Goal: Information Seeking & Learning: Compare options

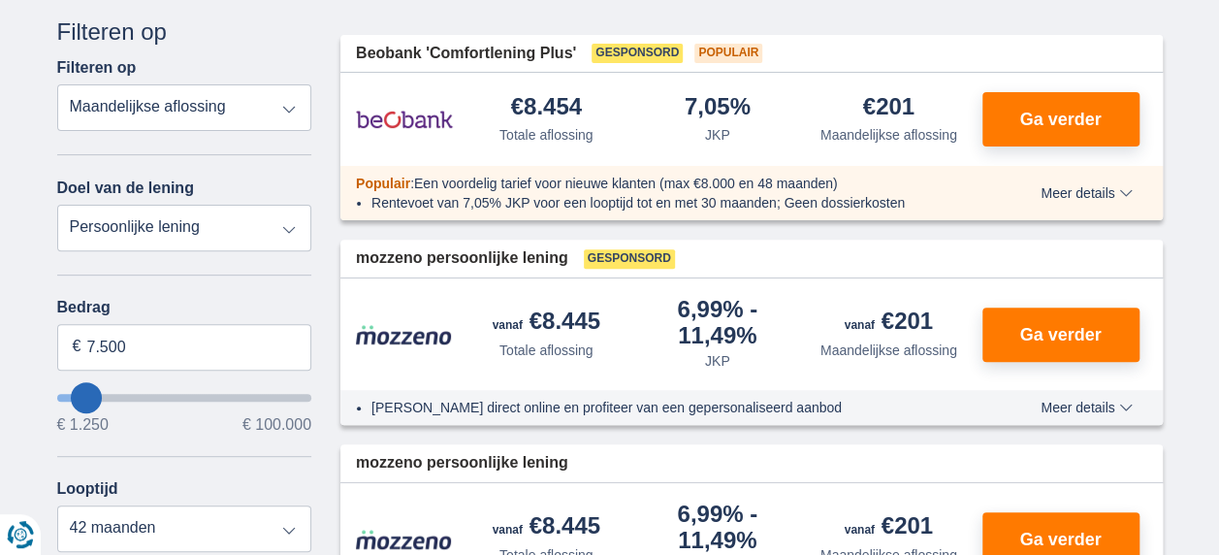
scroll to position [291, 0]
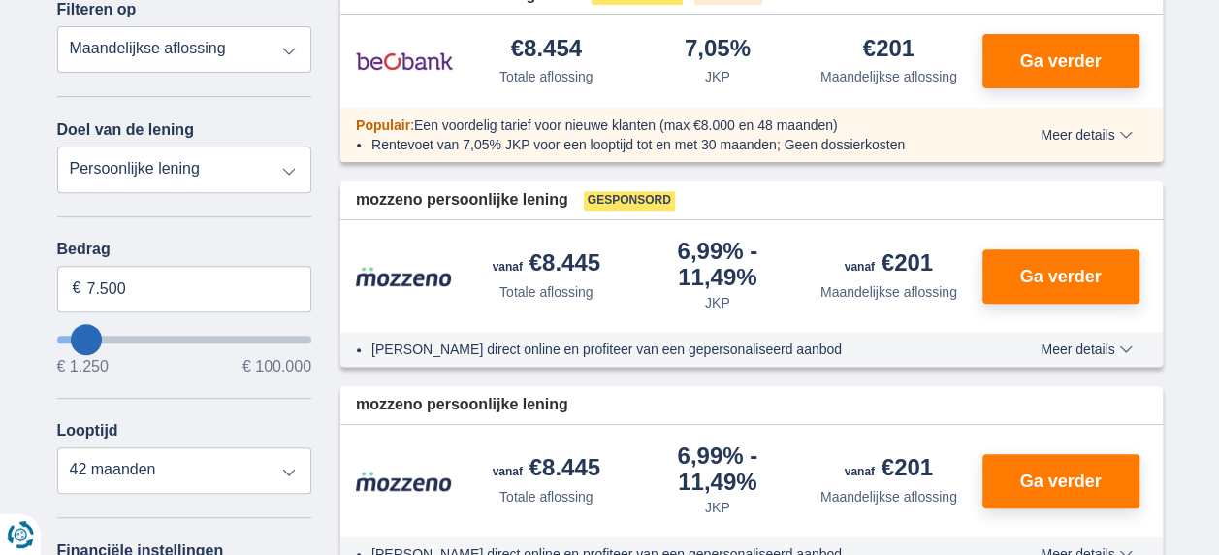
click at [294, 172] on select "Persoonlijke lening Auto Moto / fiets Mobilhome / caravan Renovatie Energie Sch…" at bounding box center [184, 169] width 255 height 47
select select "renovationLoan"
click at [57, 146] on select "Persoonlijke lening Auto Moto / fiets Mobilhome / caravan Renovatie Energie Sch…" at bounding box center [184, 169] width 255 height 47
type input "15.000"
type input "15250"
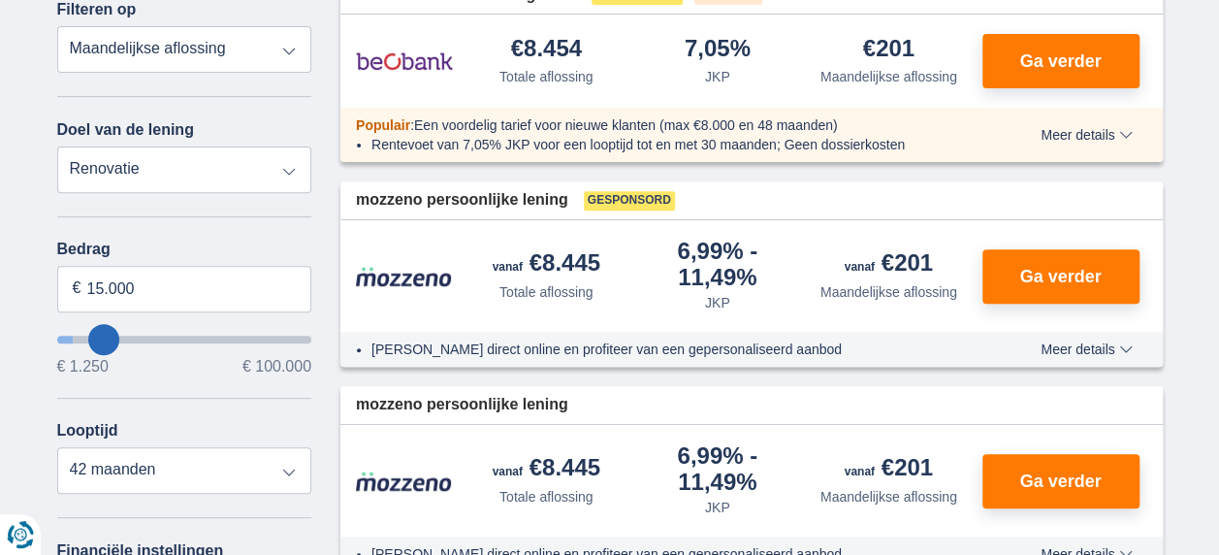
select select "60"
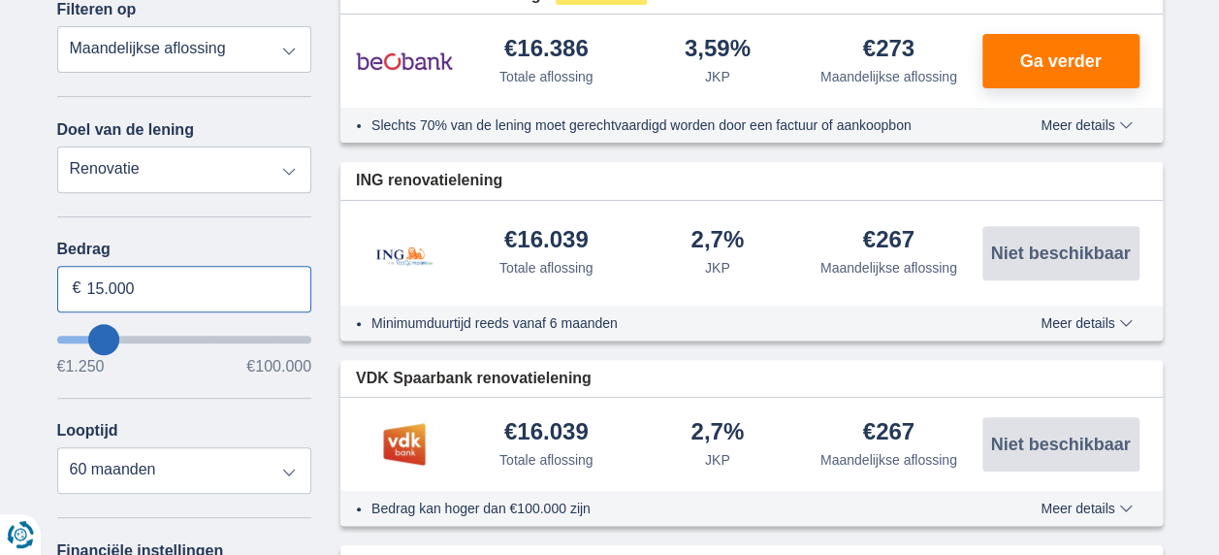
drag, startPoint x: 85, startPoint y: 284, endPoint x: 171, endPoint y: 295, distance: 86.0
click at [171, 295] on input "15.000" at bounding box center [184, 289] width 255 height 47
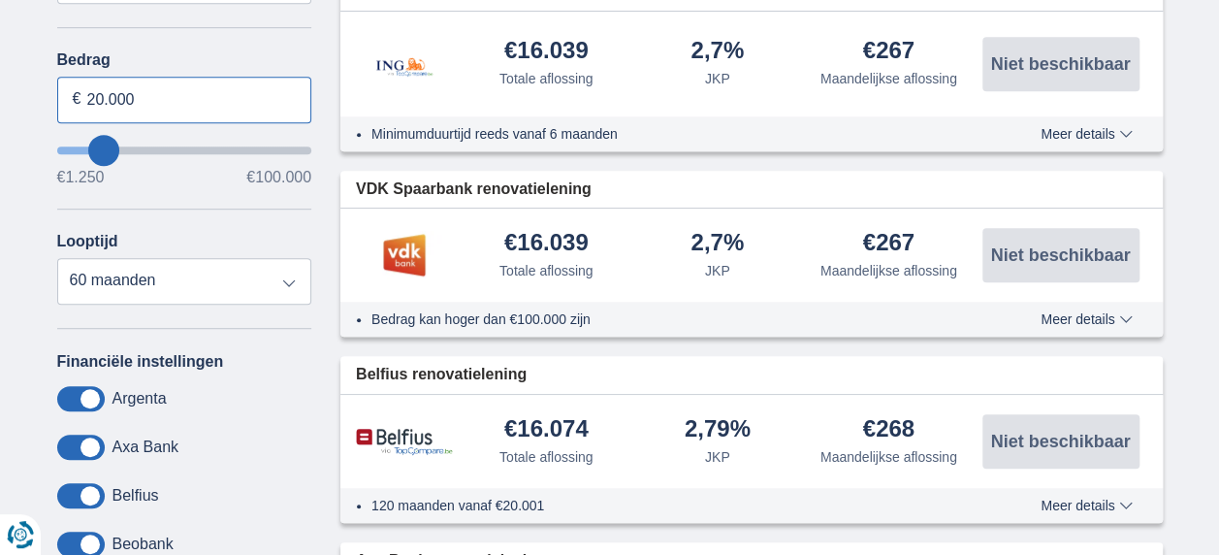
scroll to position [679, 0]
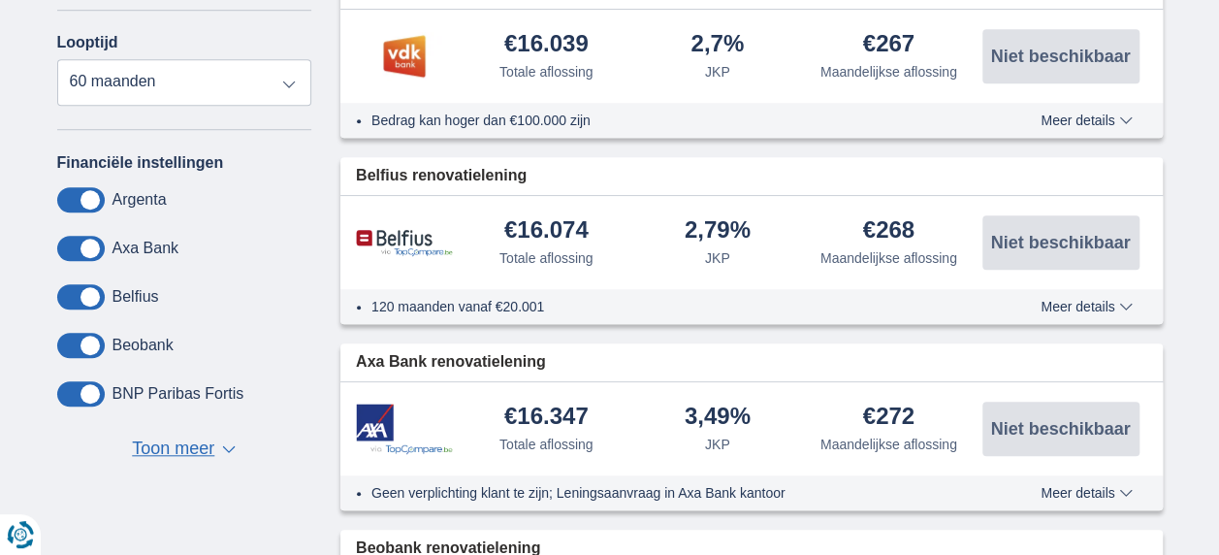
type input "20.000"
type input "20250"
select select "84"
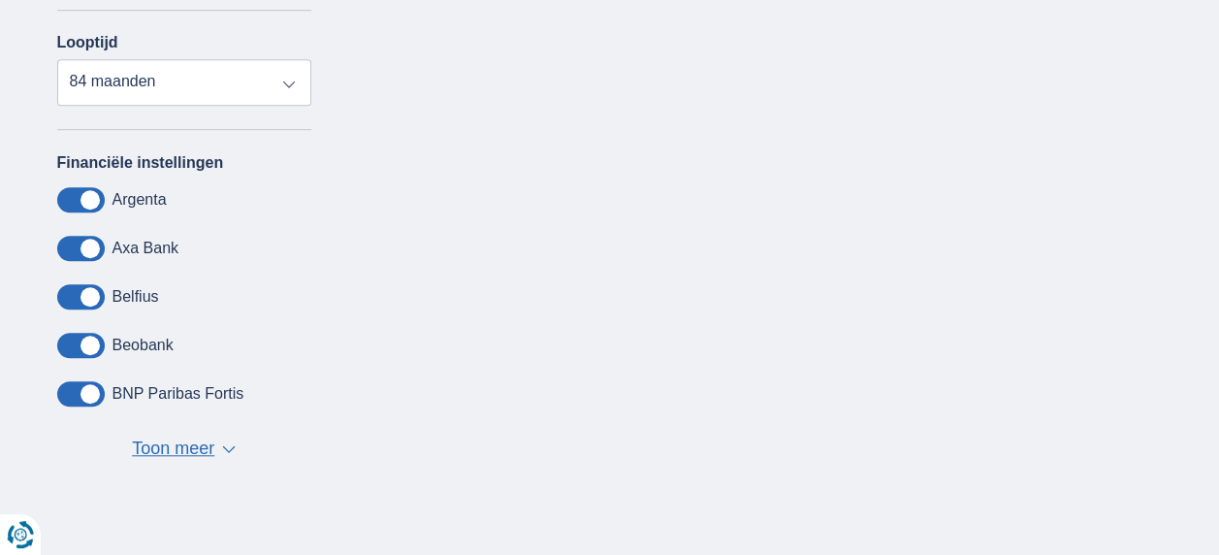
click at [93, 298] on span at bounding box center [81, 296] width 48 height 25
click at [0, 0] on input "checkbox" at bounding box center [0, 0] width 0 height 0
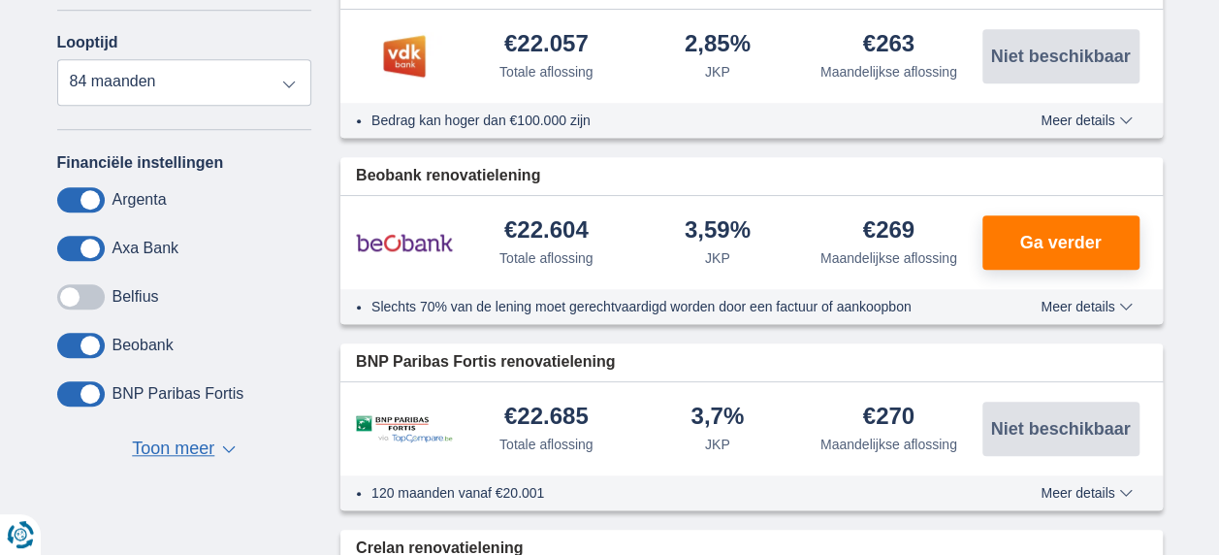
drag, startPoint x: 73, startPoint y: 297, endPoint x: 109, endPoint y: 301, distance: 36.1
click at [109, 301] on div "Belfius" at bounding box center [184, 296] width 255 height 25
click at [101, 301] on span at bounding box center [81, 296] width 48 height 25
click at [0, 0] on input "checkbox" at bounding box center [0, 0] width 0 height 0
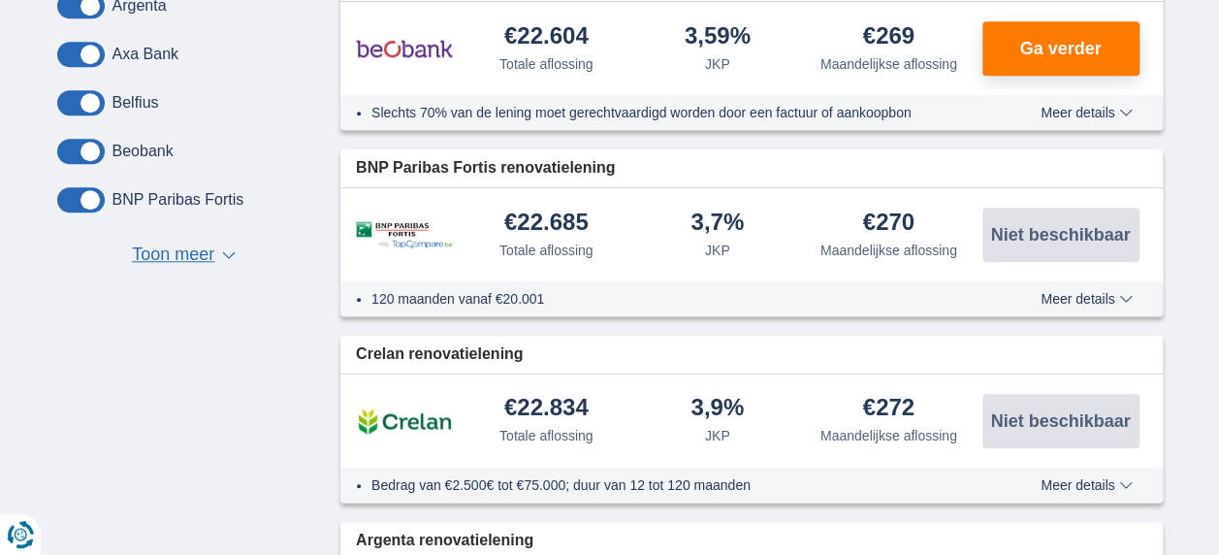
scroll to position [1164, 0]
